Goal: Information Seeking & Learning: Find specific fact

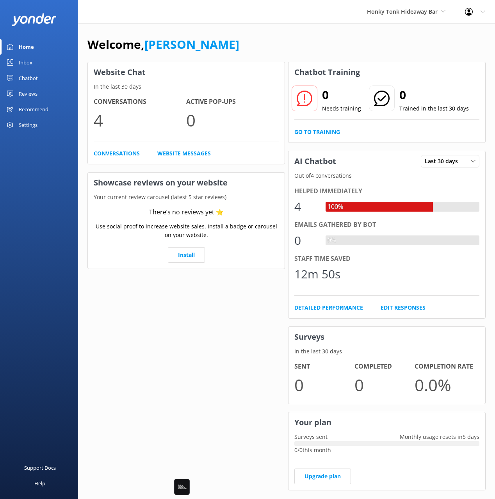
click at [20, 74] on div "Chatbot" at bounding box center [28, 78] width 19 height 16
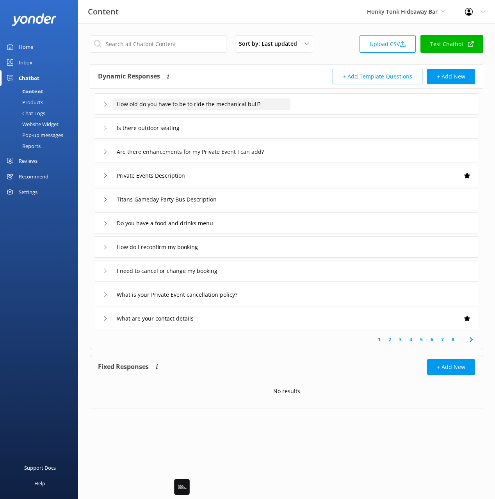
drag, startPoint x: 187, startPoint y: 62, endPoint x: 276, endPoint y: 102, distance: 97.8
click at [191, 64] on div "Sort by: Last updated Title Last updated Upload CSV Test Chatbot Dynamic Respon…" at bounding box center [286, 227] width 417 height 409
click at [318, 100] on div "How old do you have to be to ride the mechanical bull?" at bounding box center [287, 103] width 384 height 21
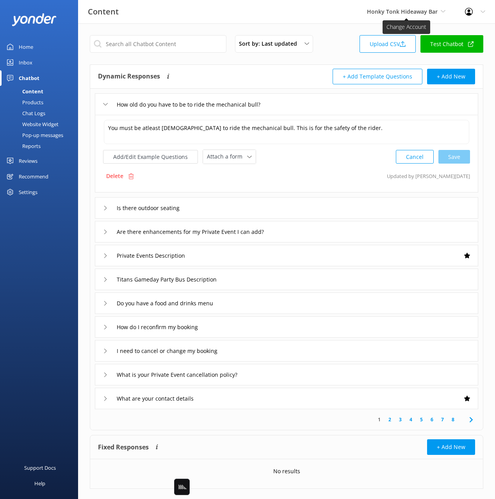
click at [387, 13] on span "Honky Tonk Hideaway Bar" at bounding box center [402, 11] width 71 height 7
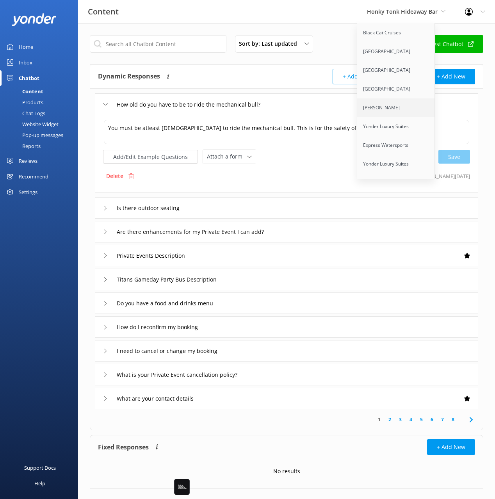
click at [393, 105] on link "[PERSON_NAME]" at bounding box center [396, 107] width 78 height 19
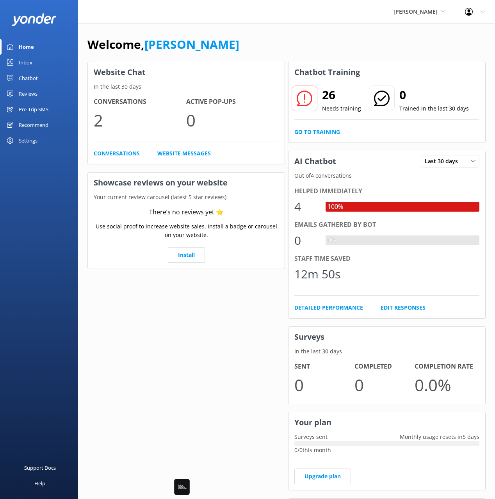
click at [32, 76] on div "Chatbot" at bounding box center [28, 78] width 19 height 16
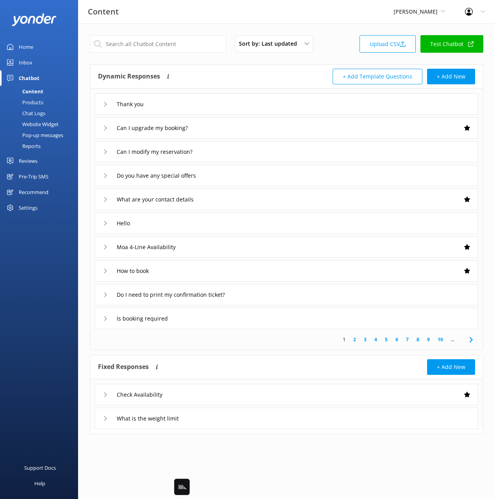
click at [222, 103] on div "Thank you" at bounding box center [287, 103] width 384 height 21
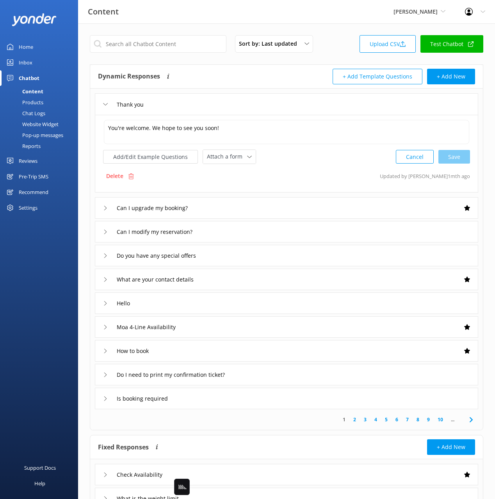
click at [214, 71] on div "Dynamic Responses Dynamic responses rely on the Large Language Model to create …" at bounding box center [192, 77] width 189 height 16
click at [152, 48] on input "text" at bounding box center [158, 44] width 137 height 18
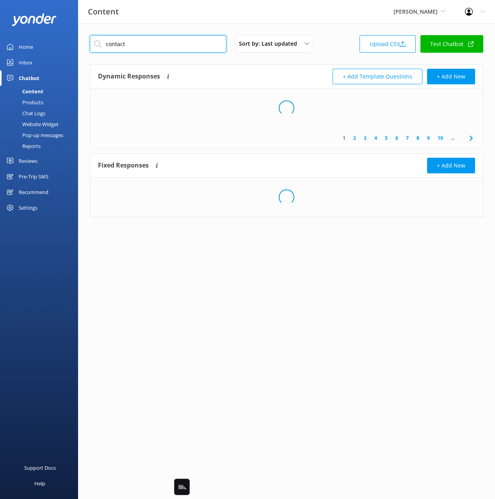
type input "contact"
click at [221, 72] on div "Dynamic Responses Dynamic responses rely on the Large Language Model to create …" at bounding box center [192, 77] width 189 height 16
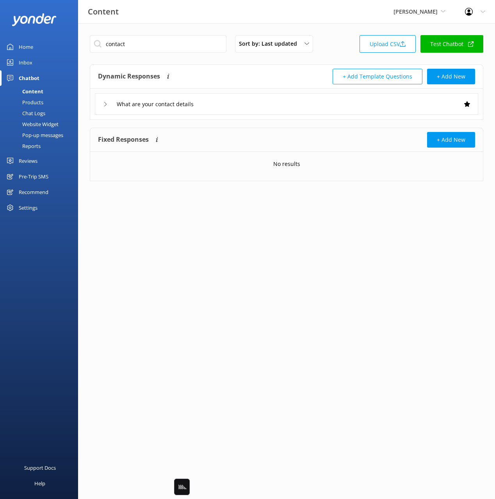
click at [252, 104] on div "What are your contact details" at bounding box center [287, 103] width 384 height 21
click at [253, 106] on div "What are your contact details" at bounding box center [287, 103] width 384 height 21
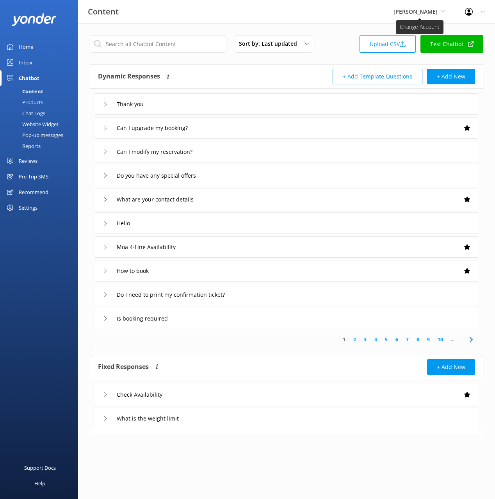
click at [408, 13] on span "[PERSON_NAME]" at bounding box center [416, 11] width 44 height 7
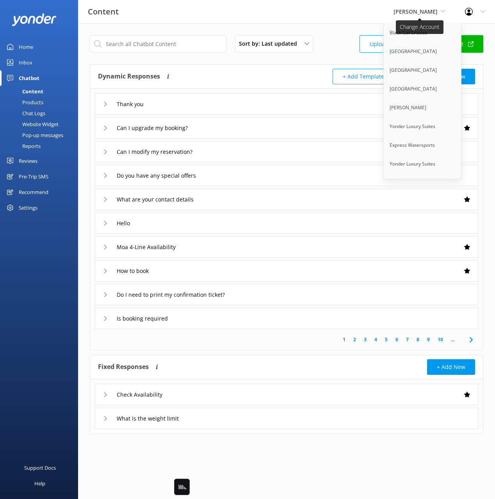
scroll to position [4443, 0]
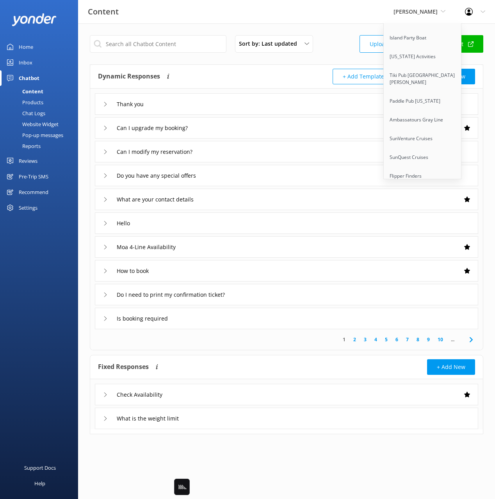
click at [417, 204] on link "Through Eternity Tours" at bounding box center [423, 213] width 78 height 19
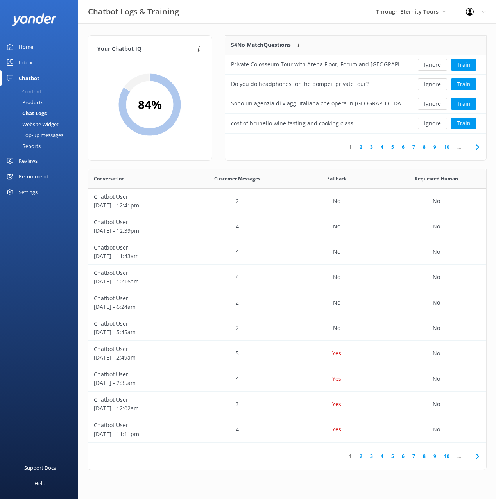
scroll to position [274, 398]
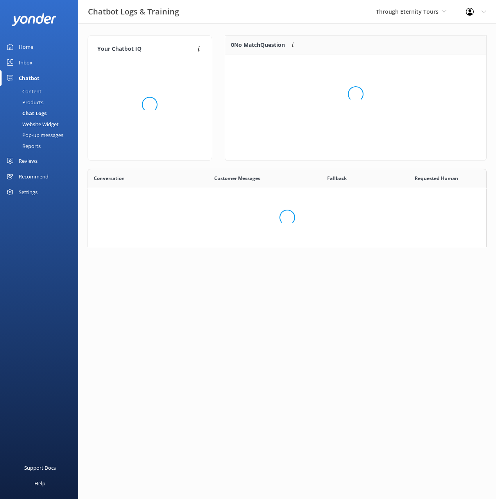
click at [308, 15] on div "Chatbot Logs & Training Through Eternity Tours Black Cat Cruises Banff Airporte…" at bounding box center [248, 11] width 496 height 23
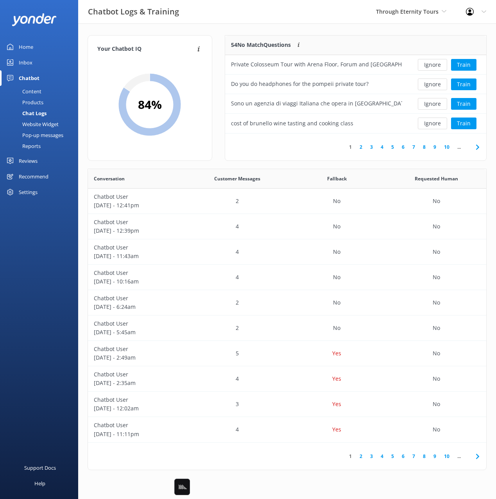
click at [28, 91] on div "Content" at bounding box center [23, 91] width 37 height 11
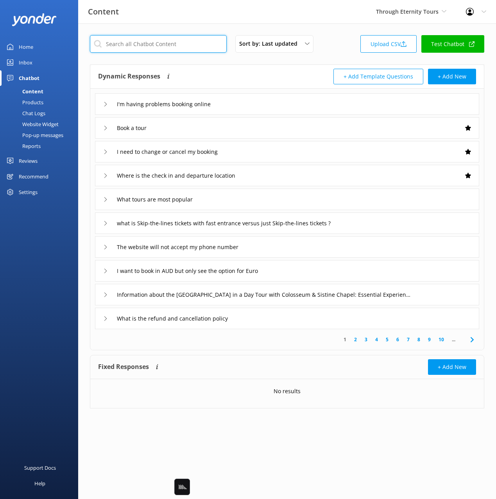
click at [179, 47] on input "text" at bounding box center [158, 44] width 137 height 18
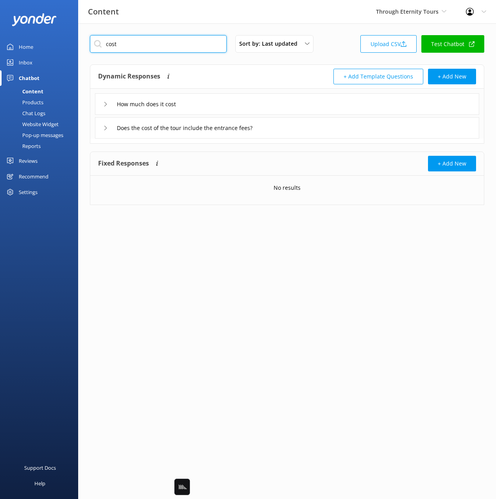
type input "cost"
click at [294, 68] on div "Dynamic Responses Dynamic responses rely on the Large Language Model to create …" at bounding box center [286, 77] width 393 height 24
click at [263, 11] on div "Content Through Eternity Tours Black Cat Cruises Banff Airporter International …" at bounding box center [248, 11] width 496 height 23
click at [242, 12] on div "Content Through Eternity Tours Black Cat Cruises Banff Airporter International …" at bounding box center [248, 11] width 496 height 23
drag, startPoint x: 273, startPoint y: 29, endPoint x: 289, endPoint y: 8, distance: 26.2
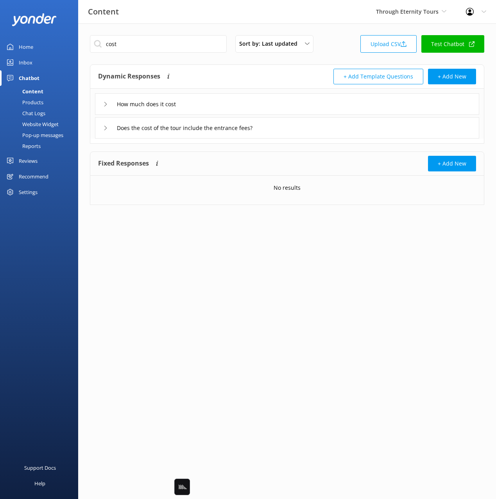
click at [275, 27] on div "cost Sort by: Last updated Title Last updated Upload CSV Test Chatbot Dynamic R…" at bounding box center [287, 125] width 418 height 205
